Goal: Transaction & Acquisition: Purchase product/service

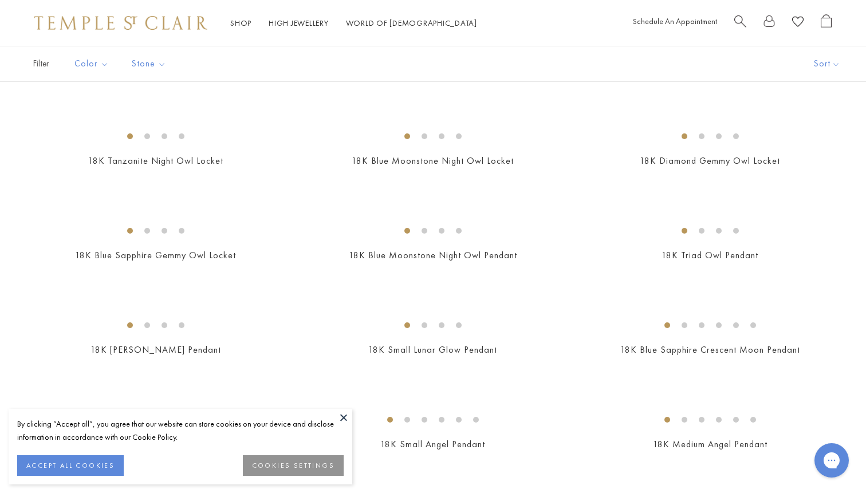
click at [344, 418] on button at bounding box center [343, 417] width 17 height 17
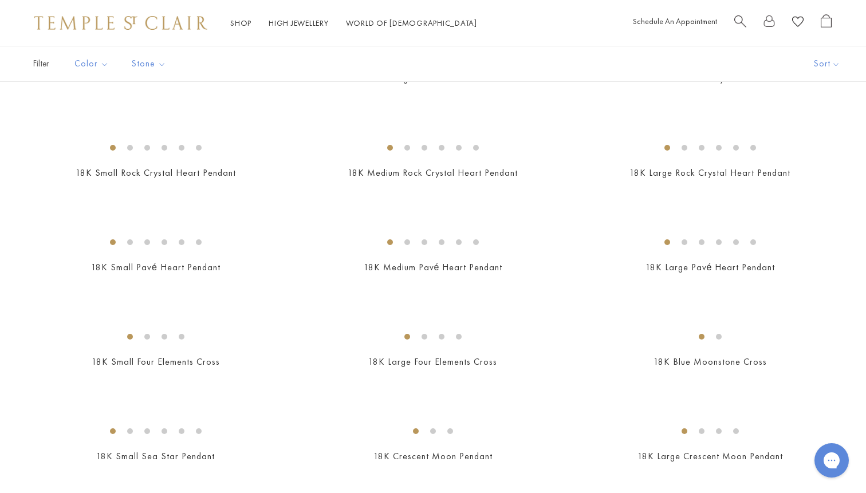
scroll to position [890, 0]
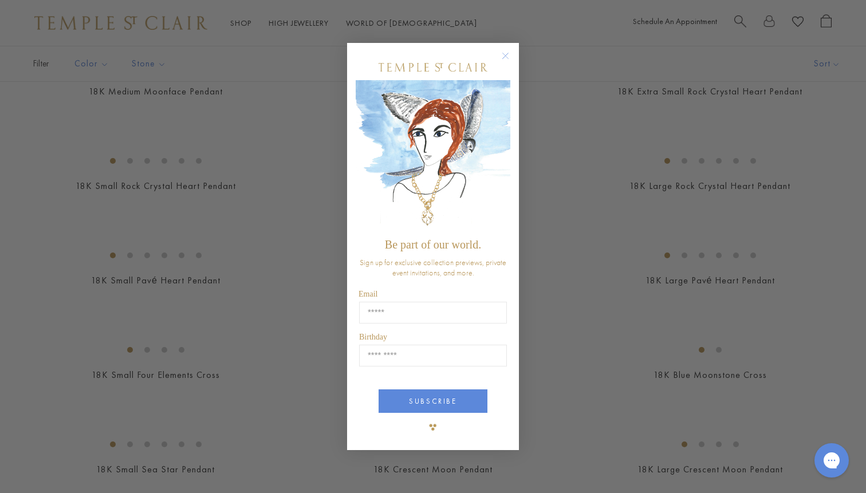
click at [509, 56] on circle "Close dialog" at bounding box center [506, 56] width 14 height 14
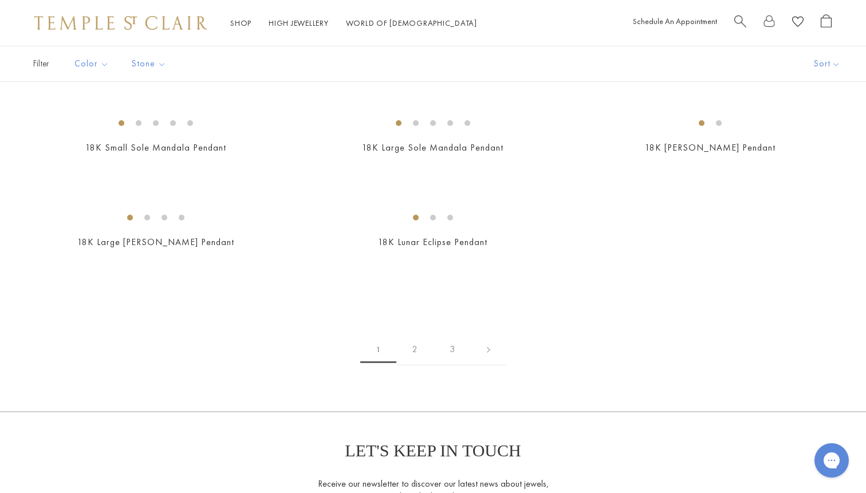
scroll to position [1772, 0]
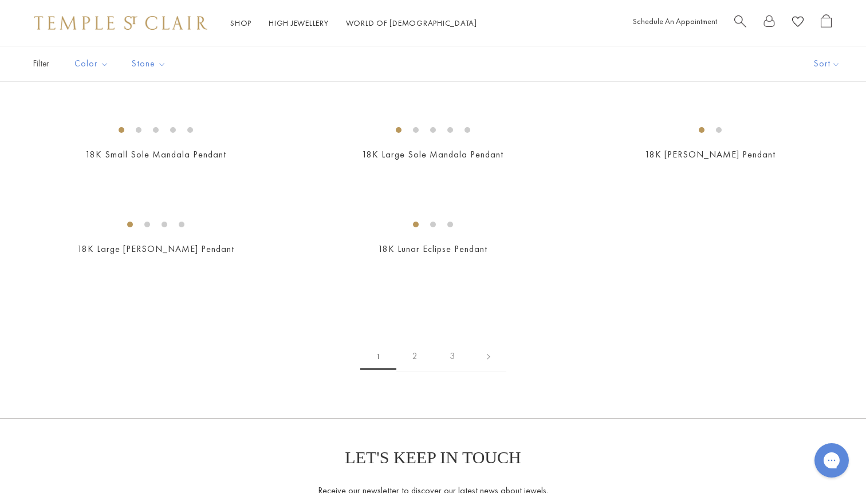
click at [0, 0] on img at bounding box center [0, 0] width 0 height 0
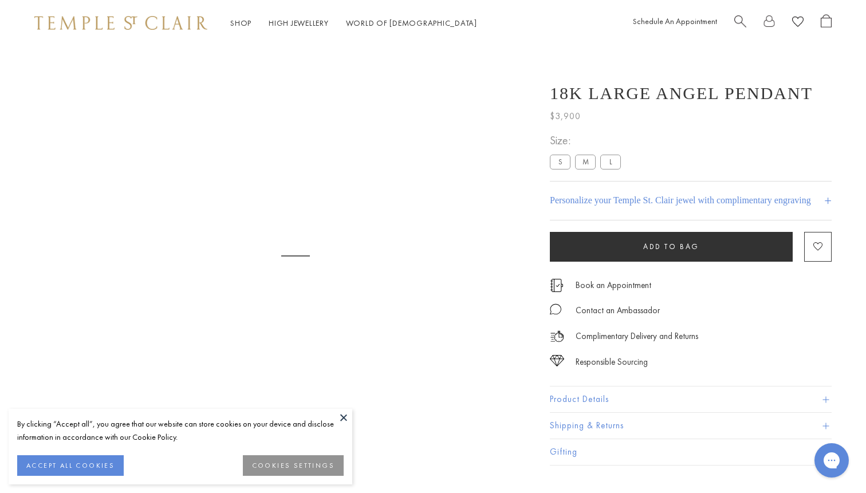
scroll to position [46, 0]
click at [344, 417] on button at bounding box center [343, 417] width 17 height 17
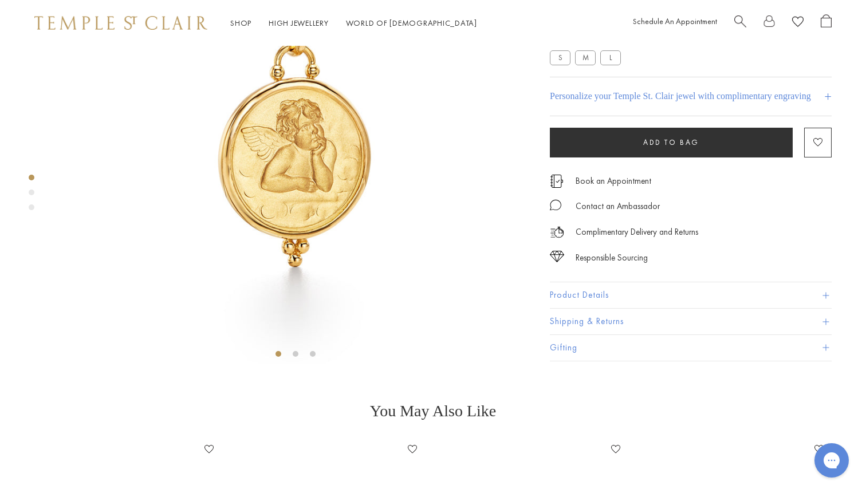
scroll to position [159, 0]
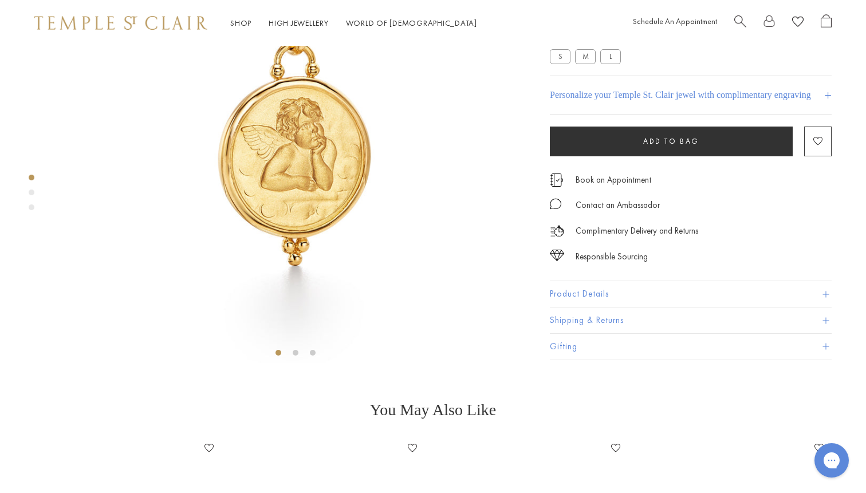
click at [601, 308] on button "Product Details" at bounding box center [691, 295] width 282 height 26
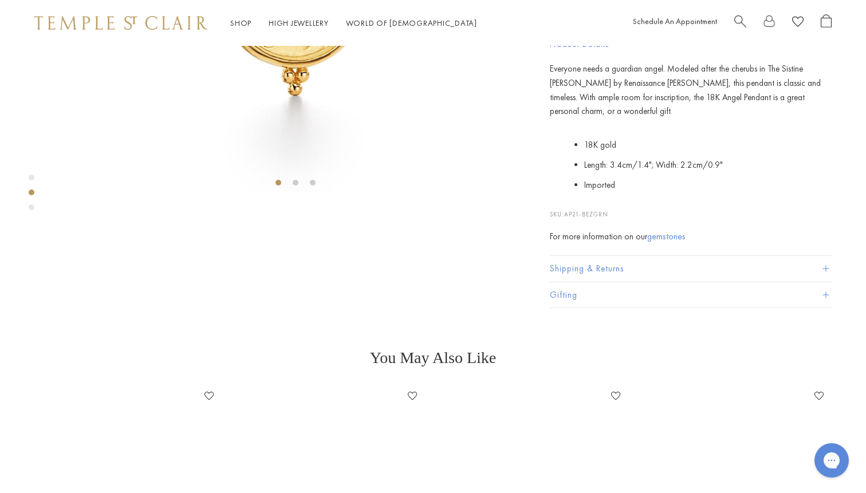
scroll to position [335, 0]
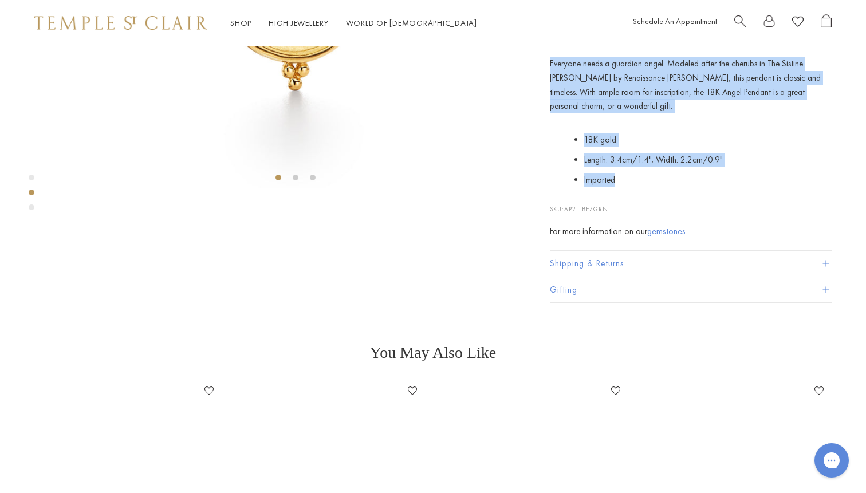
drag, startPoint x: 624, startPoint y: 376, endPoint x: 548, endPoint y: 252, distance: 145.3
click at [548, 252] on div "18K Large Angel Pendant $3,900 Everyone needs a guardian angel. Modeled after t…" at bounding box center [683, 7] width 298 height 591
copy div "Everyone needs a guardian angel. Modeled after the cherubs in The Sistine Madon…"
